Goal: Task Accomplishment & Management: Complete application form

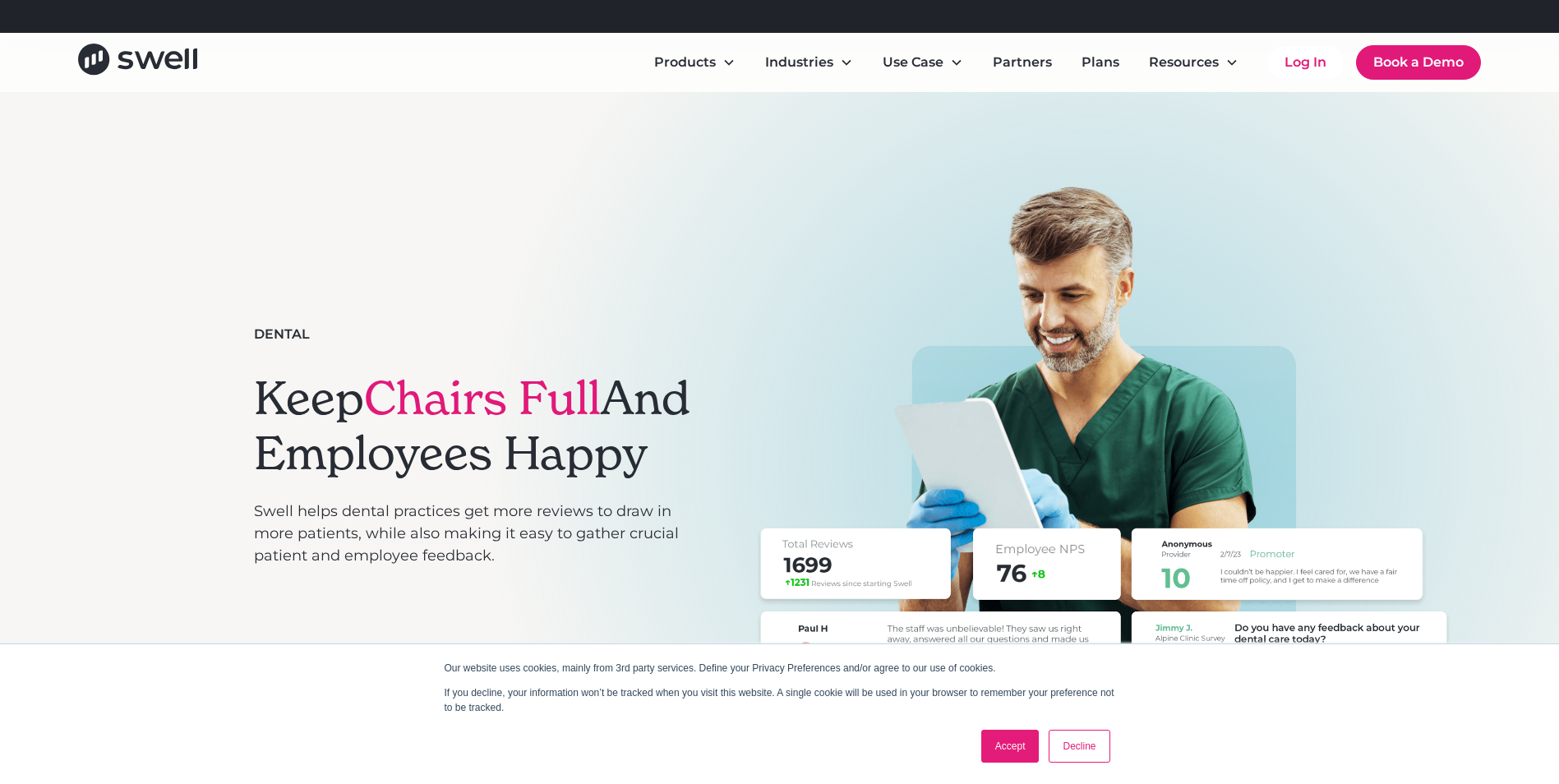
click at [1075, 739] on link "Decline" at bounding box center [1079, 746] width 61 height 33
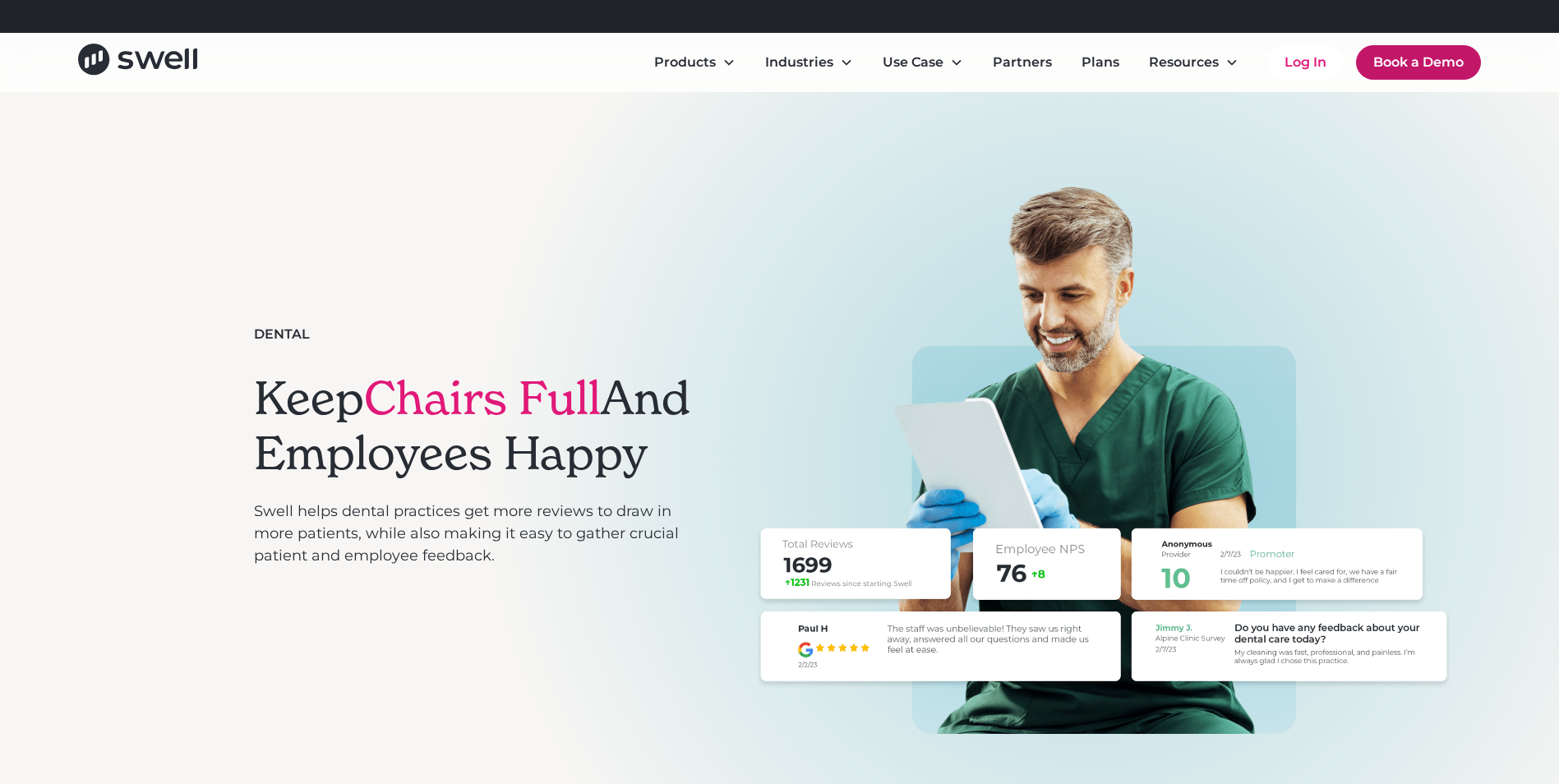
click at [1388, 65] on link "Book a Demo" at bounding box center [1419, 63] width 125 height 34
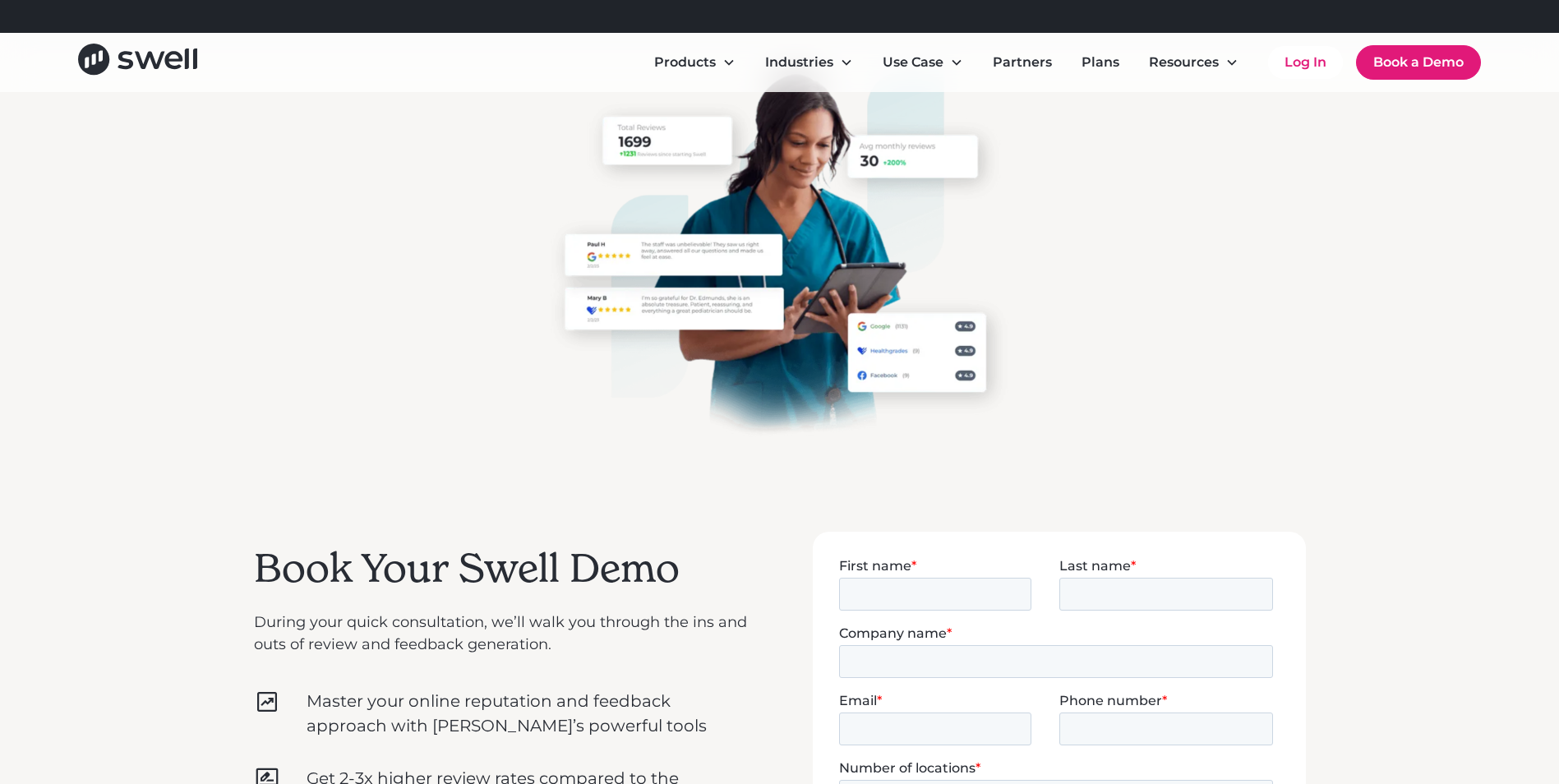
scroll to position [164, 0]
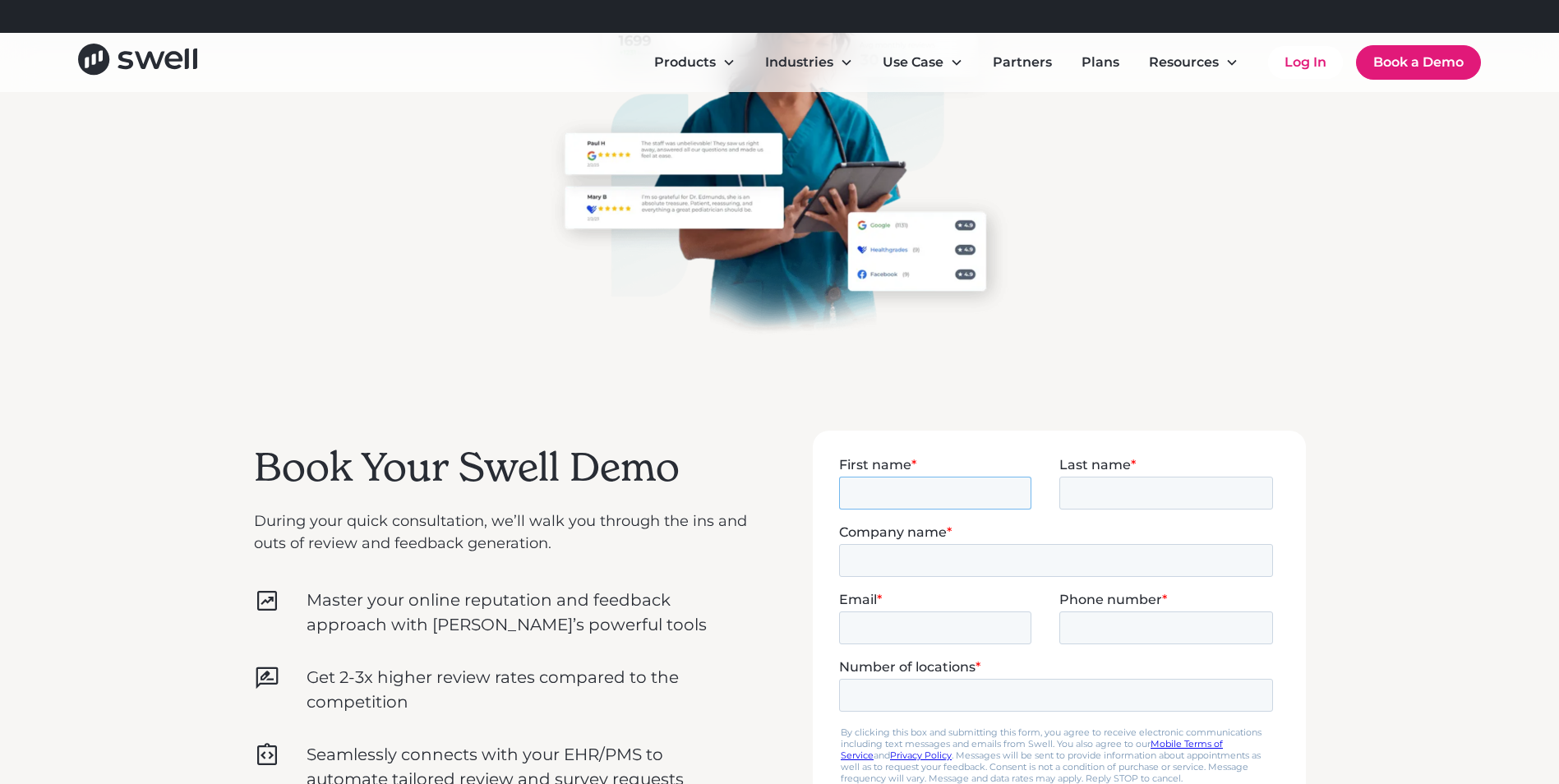
click at [878, 492] on input "First name *" at bounding box center [935, 492] width 192 height 33
type input "shadi"
type input "Halim"
type input "Palladium Dental"
type input "[PERSON_NAME][EMAIL_ADDRESS][DOMAIN_NAME]"
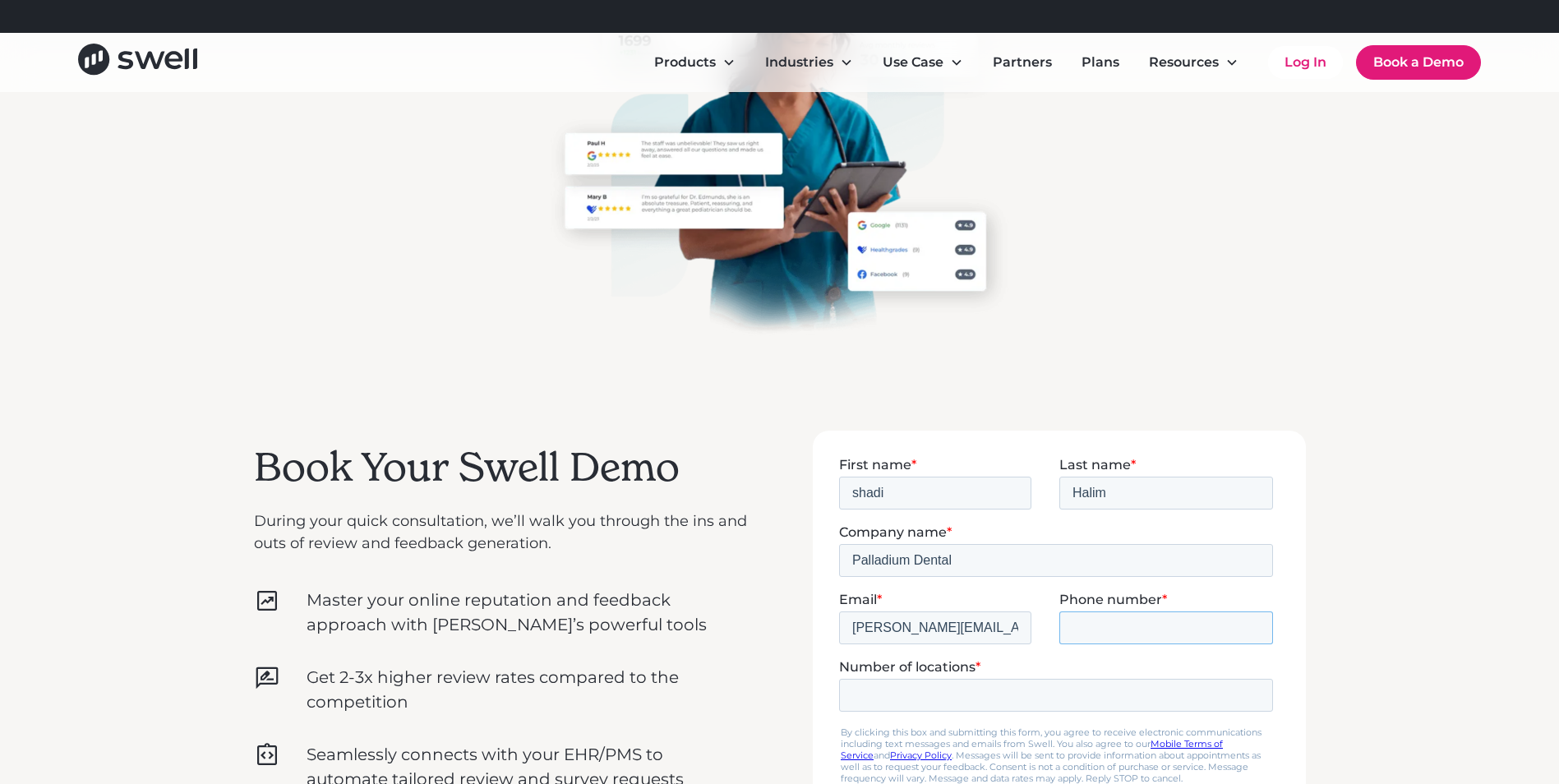
type input "16135910834"
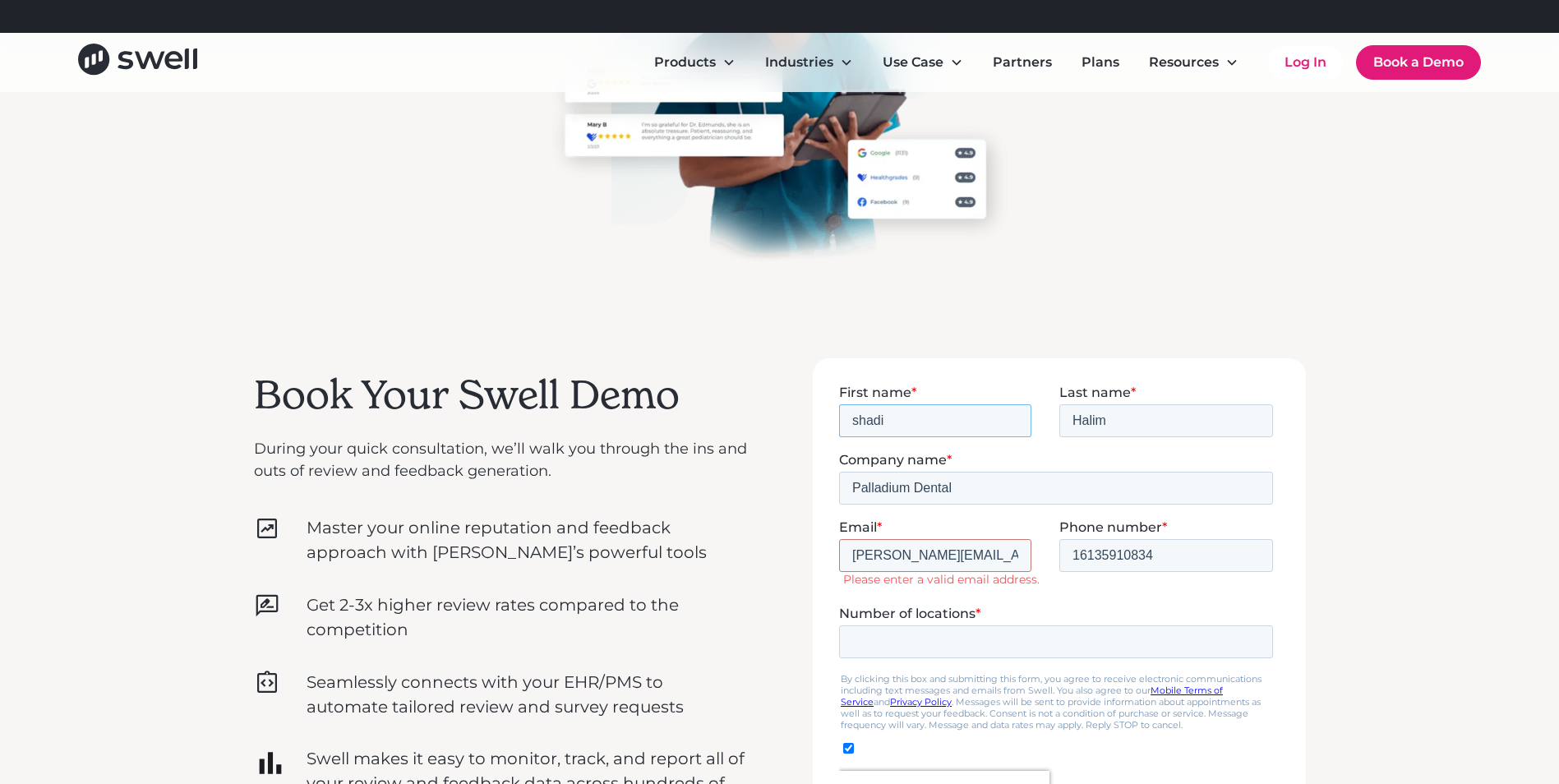
scroll to position [328, 0]
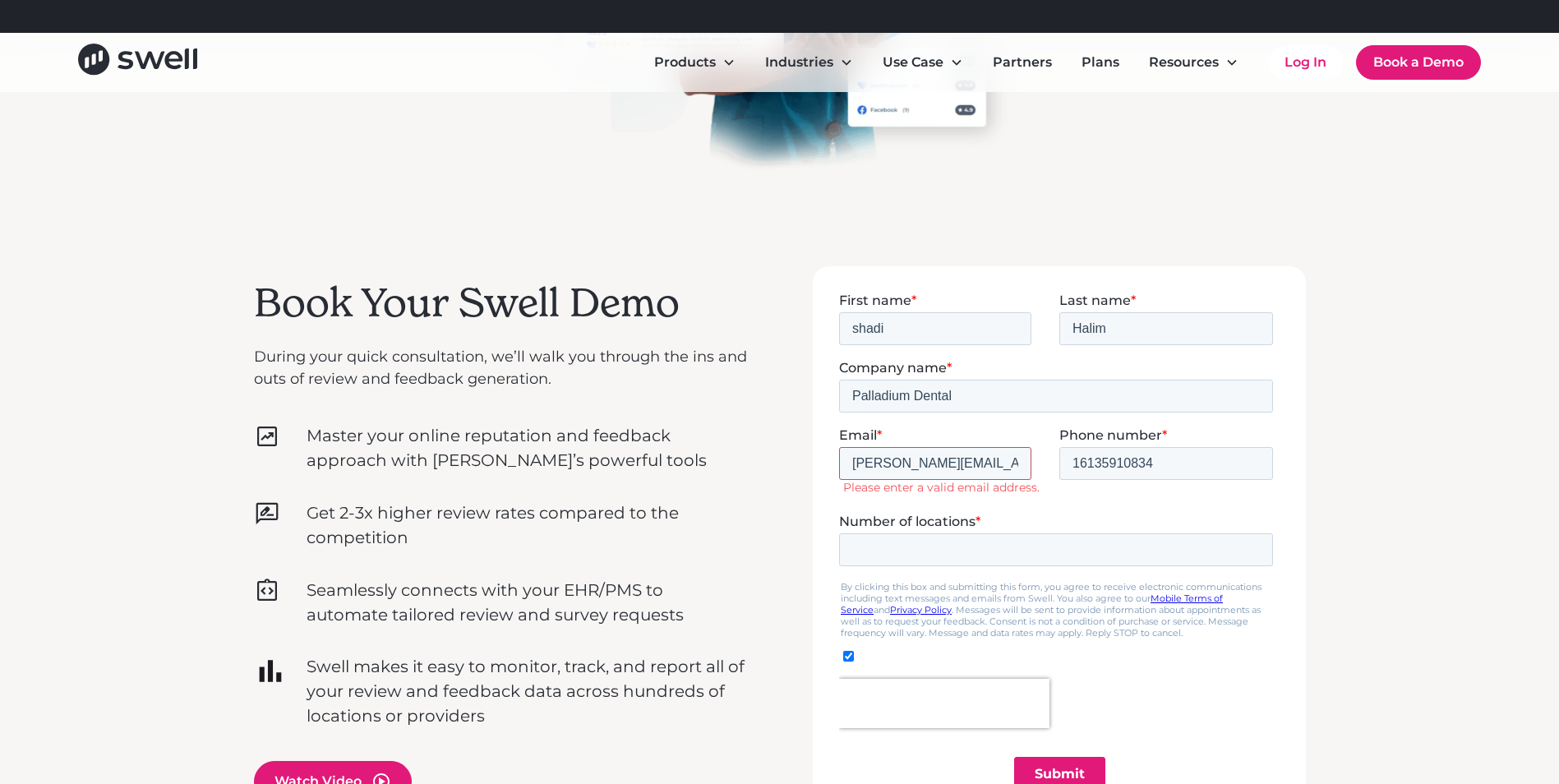
click at [976, 464] on input "[PERSON_NAME][EMAIL_ADDRESS][DOMAIN_NAME]" at bounding box center [935, 463] width 192 height 33
click at [877, 554] on input "Number of locations *" at bounding box center [1055, 549] width 434 height 33
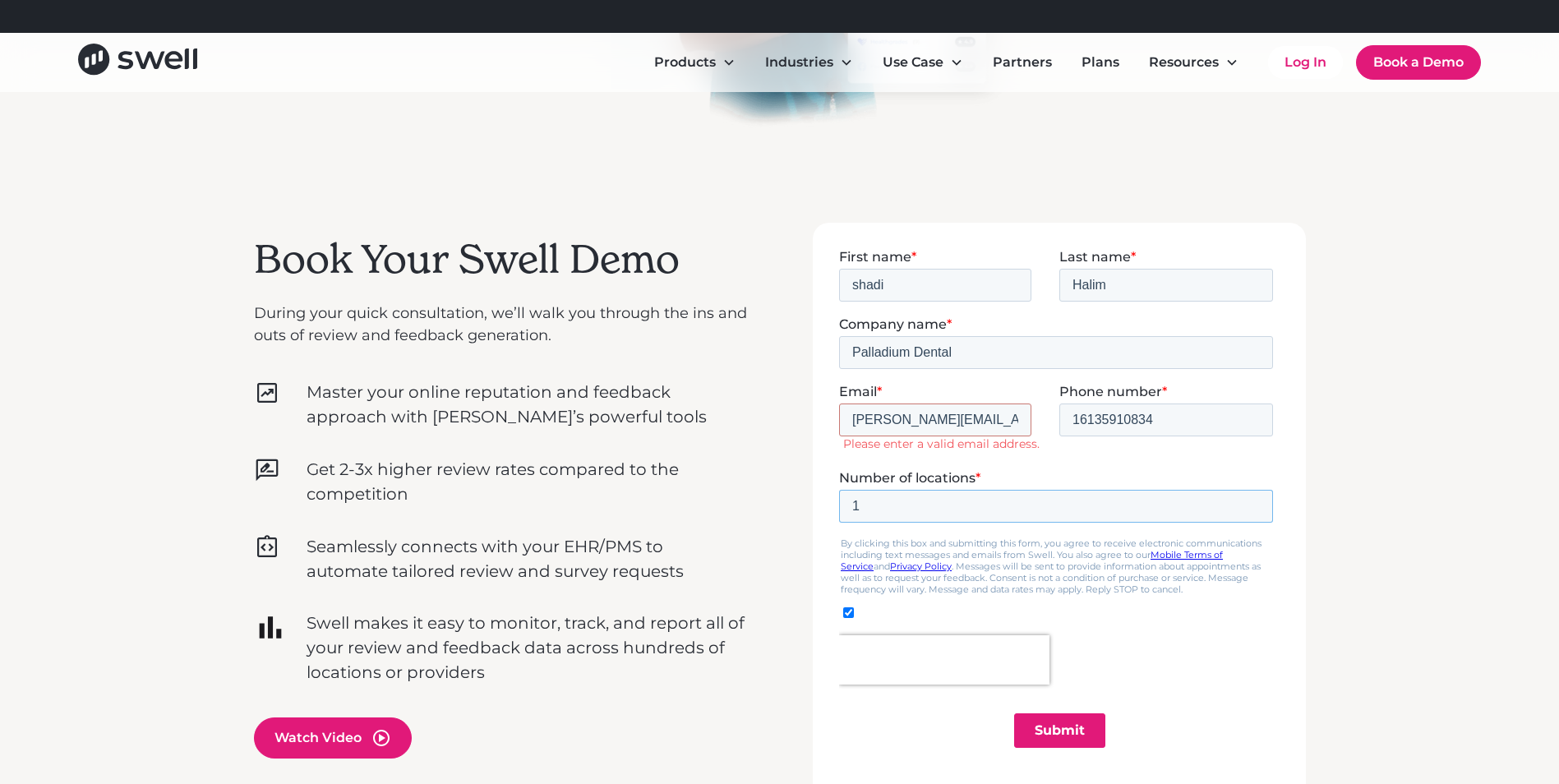
scroll to position [411, 0]
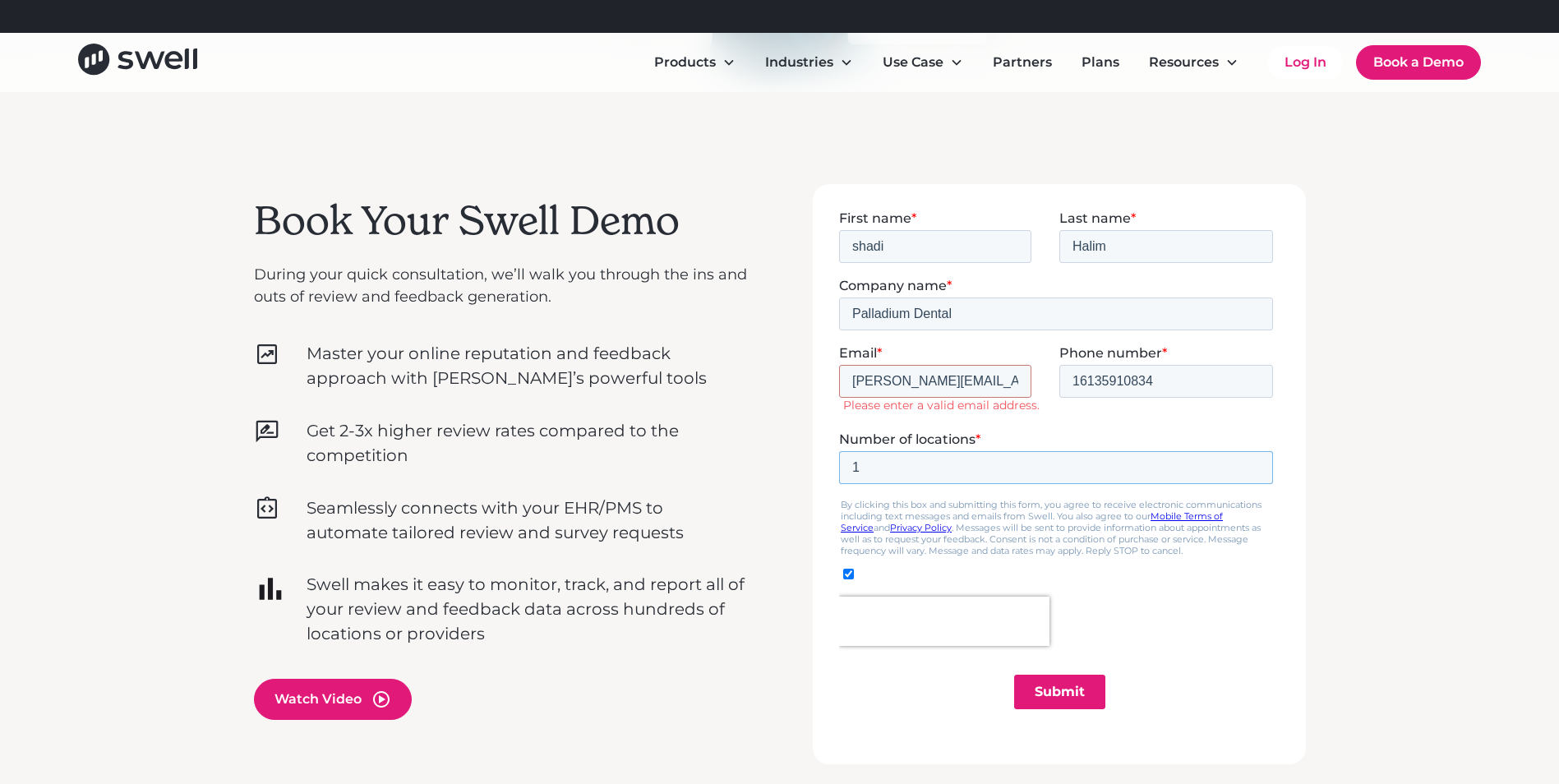
type input "1"
click at [845, 569] on input "checkbox" at bounding box center [848, 573] width 11 height 11
checkbox input "false"
click at [1063, 691] on input "Submit" at bounding box center [1059, 691] width 92 height 34
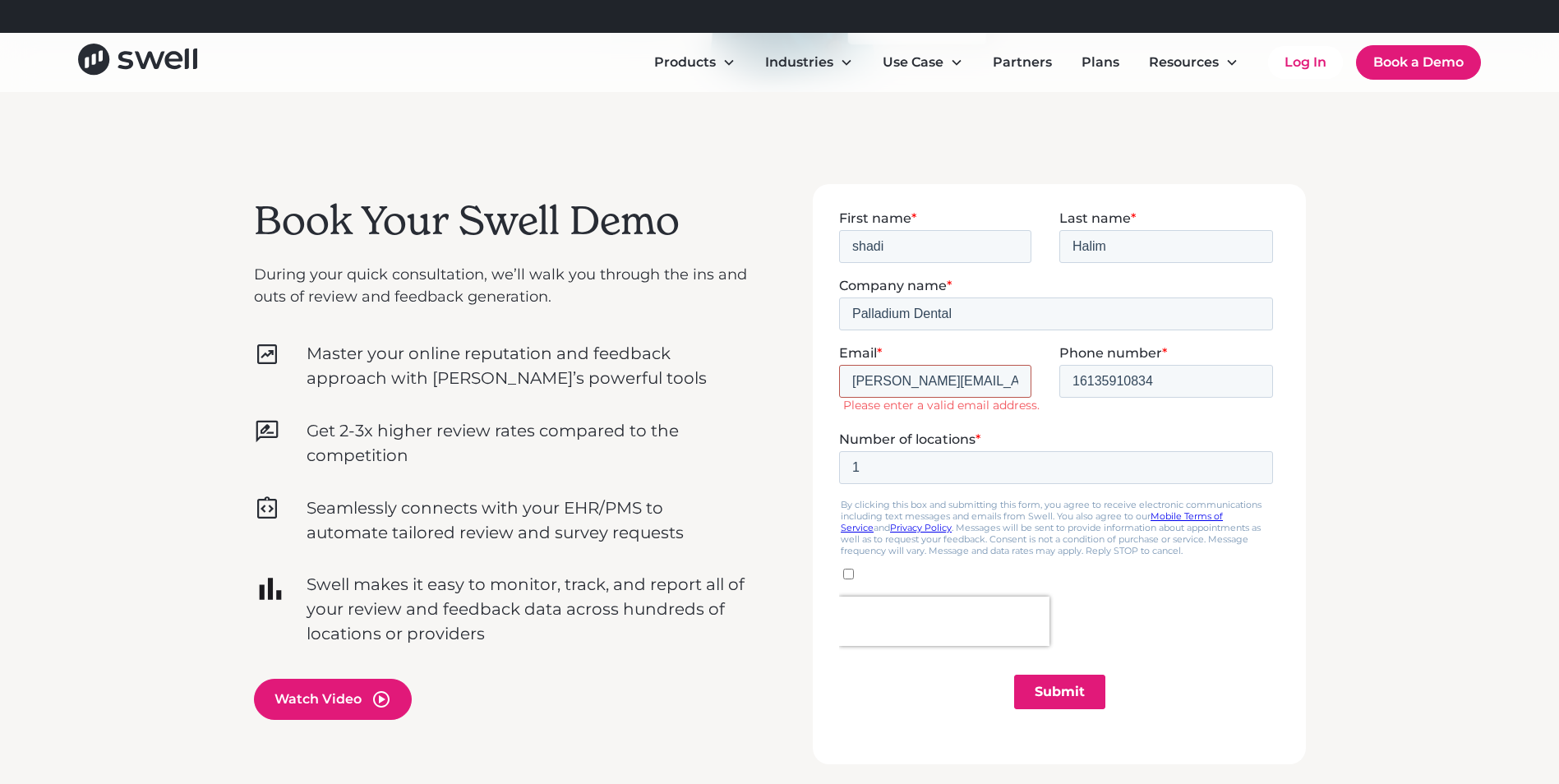
drag, startPoint x: 1019, startPoint y: 379, endPoint x: 754, endPoint y: 383, distance: 265.0
click html "First name * shadi Last name * [PERSON_NAME] Company name * Palladium Dental Em…"
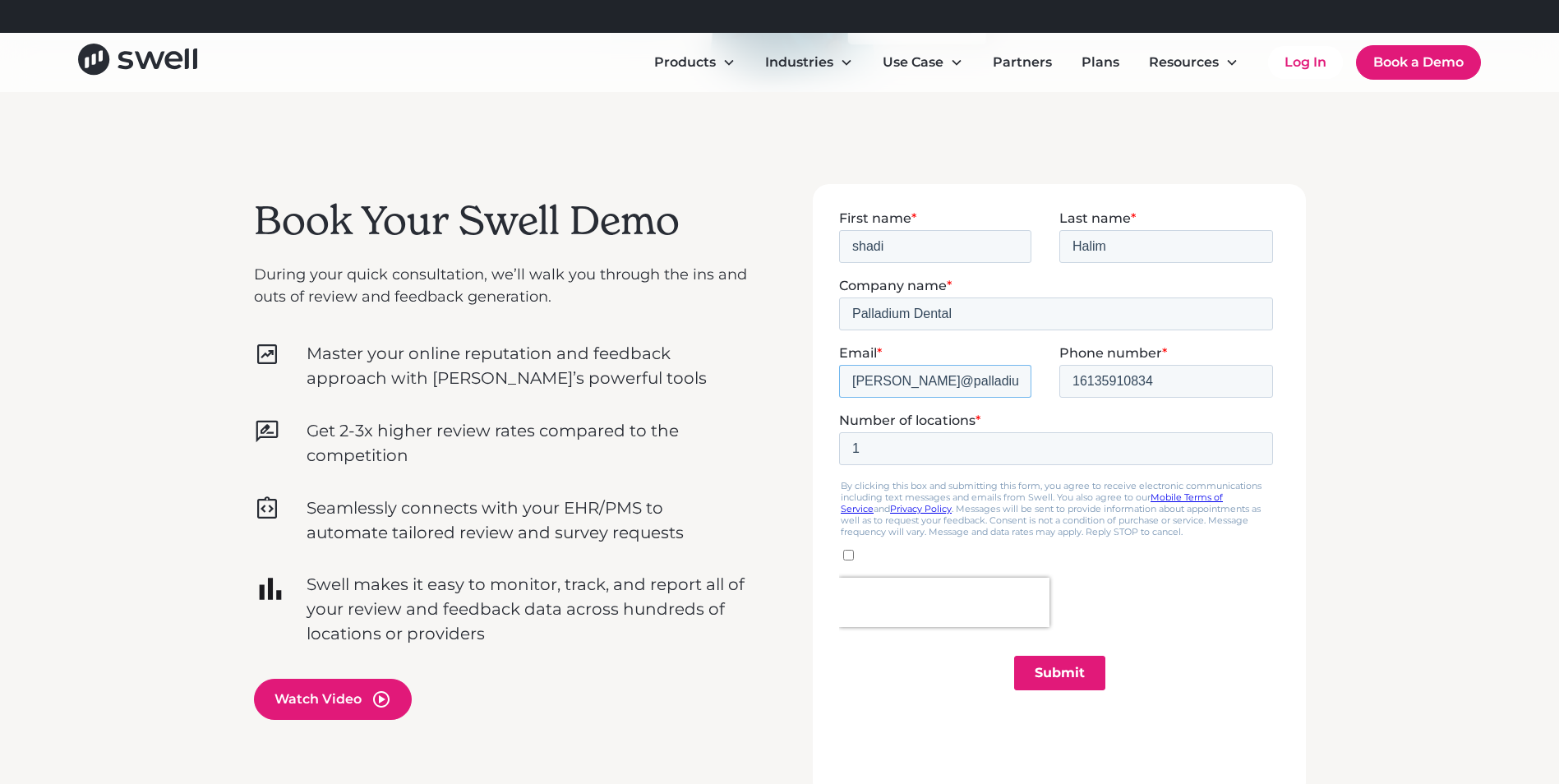
type input "[PERSON_NAME][EMAIL_ADDRESS][DOMAIN_NAME]"
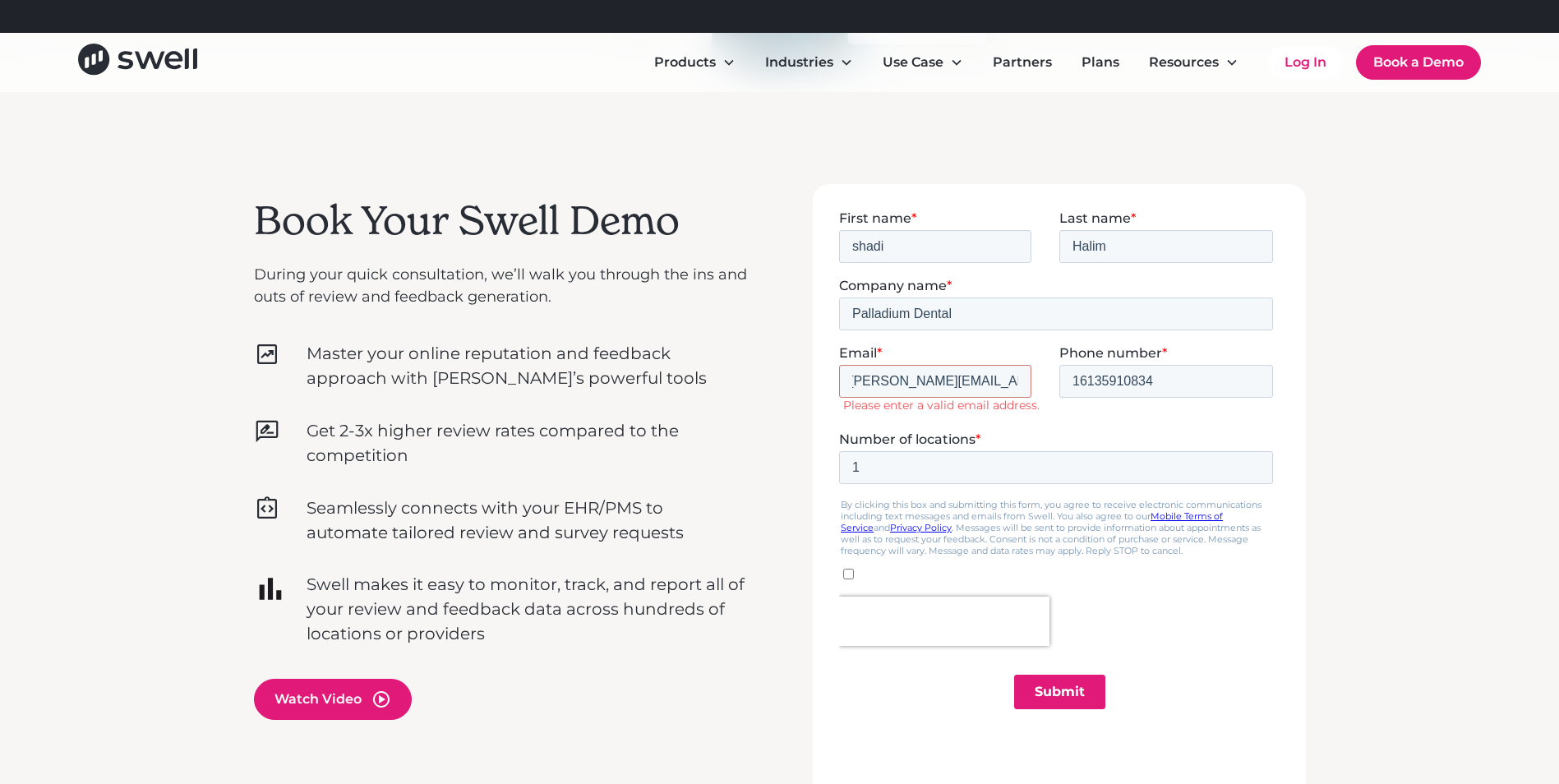
click at [826, 493] on div at bounding box center [1059, 492] width 493 height 615
click at [1059, 691] on input "Submit" at bounding box center [1059, 691] width 92 height 34
drag, startPoint x: 1025, startPoint y: 379, endPoint x: 749, endPoint y: 386, distance: 276.1
click html "First name * shadi Last name * [PERSON_NAME] Company name * Palladium Dental Em…"
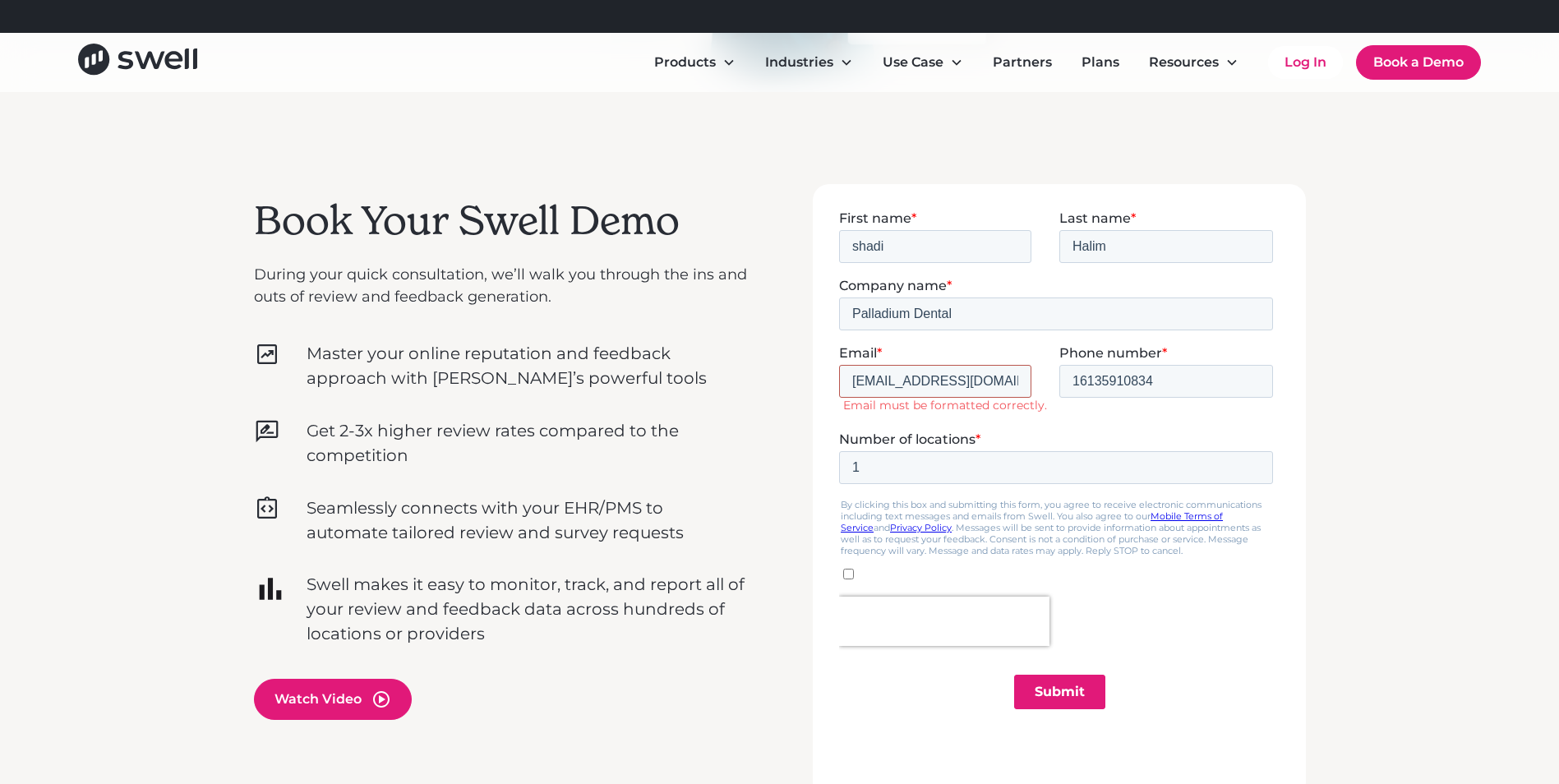
type input "[PERSON_NAME][EMAIL_ADDRESS][DOMAIN_NAME]"
drag, startPoint x: 1018, startPoint y: 379, endPoint x: 522, endPoint y: 397, distance: 496.3
click html "First name * shadi Last name * [PERSON_NAME] Company name * Palladium Dental Em…"
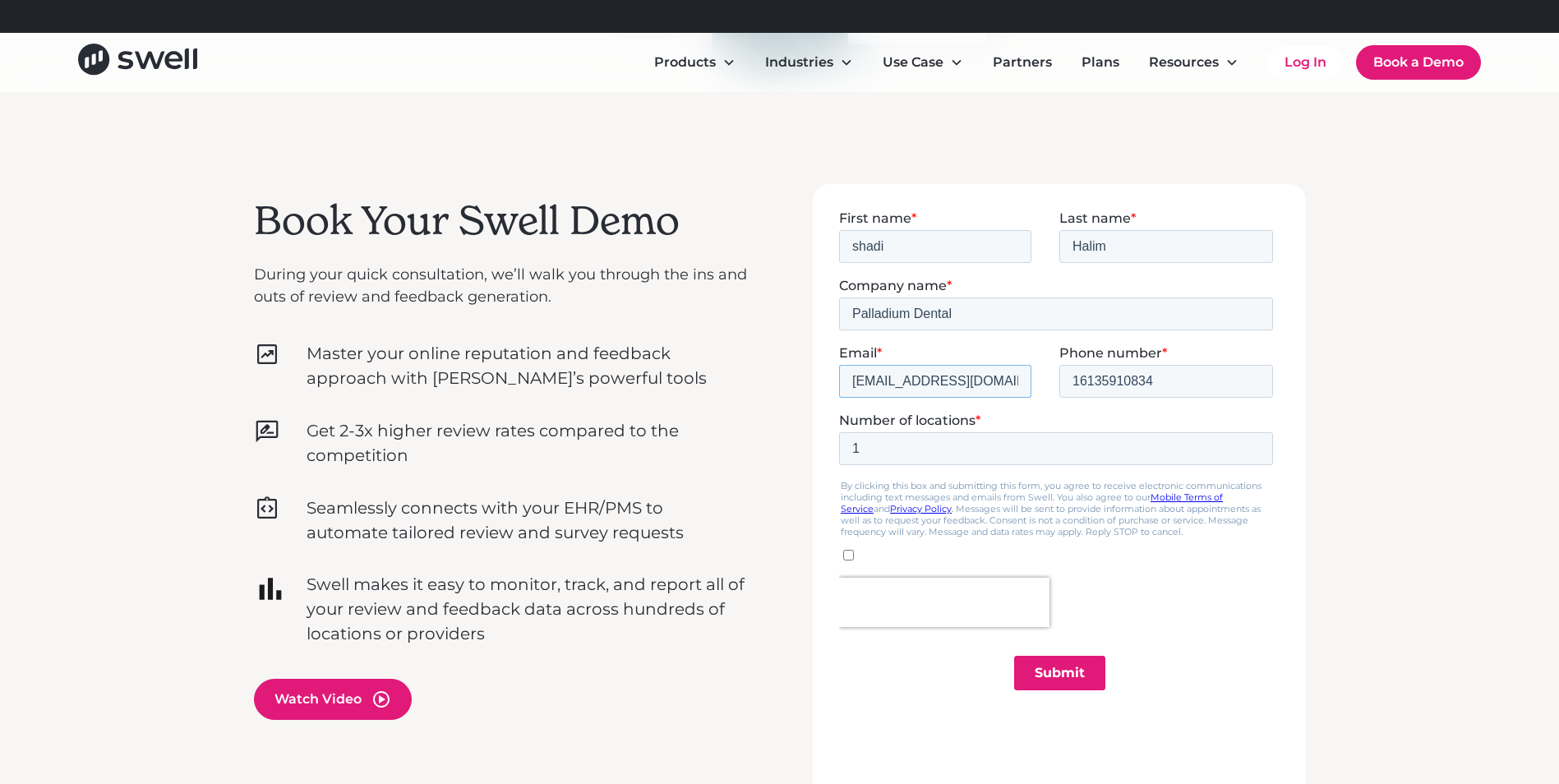
type input "[EMAIL_ADDRESS][DOMAIN_NAME]"
click at [1074, 680] on input "Submit" at bounding box center [1059, 672] width 92 height 34
